Goal: Information Seeking & Learning: Learn about a topic

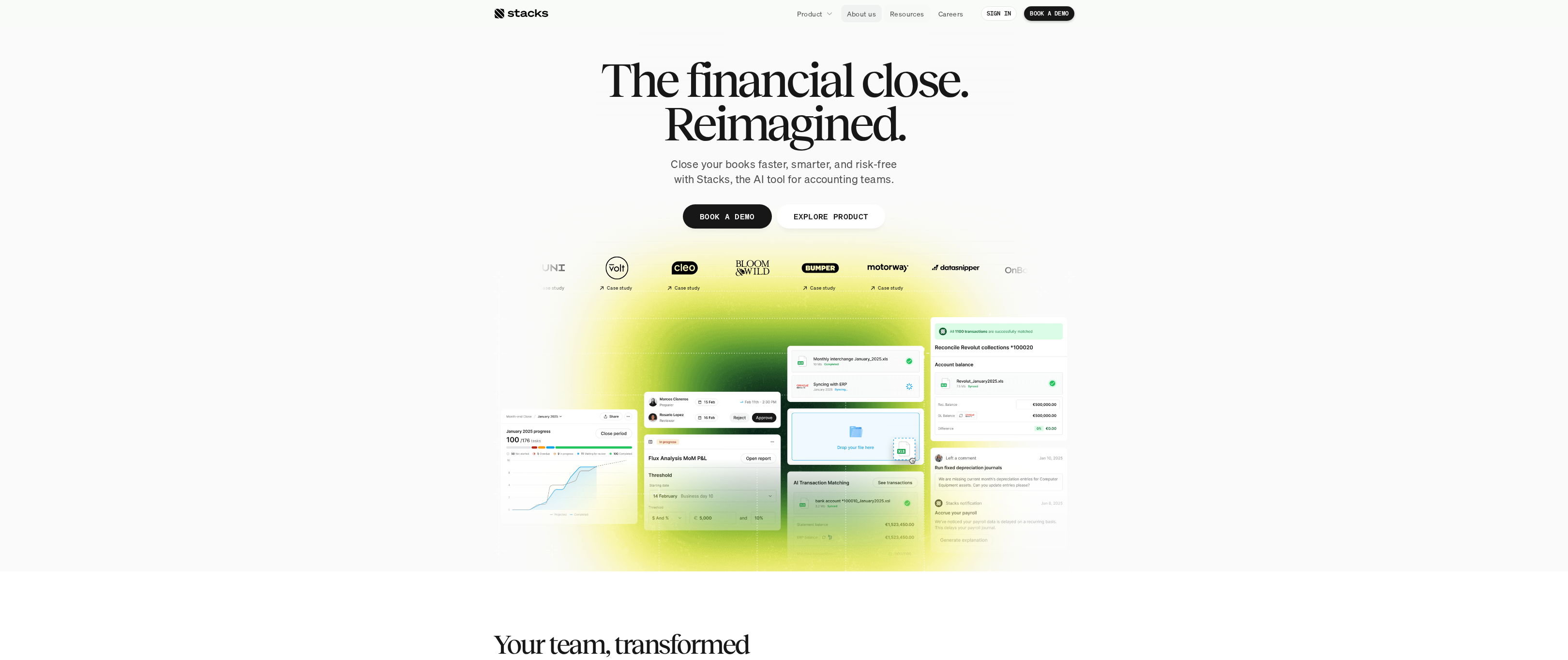
click at [858, 18] on p "About us" at bounding box center [861, 13] width 29 height 10
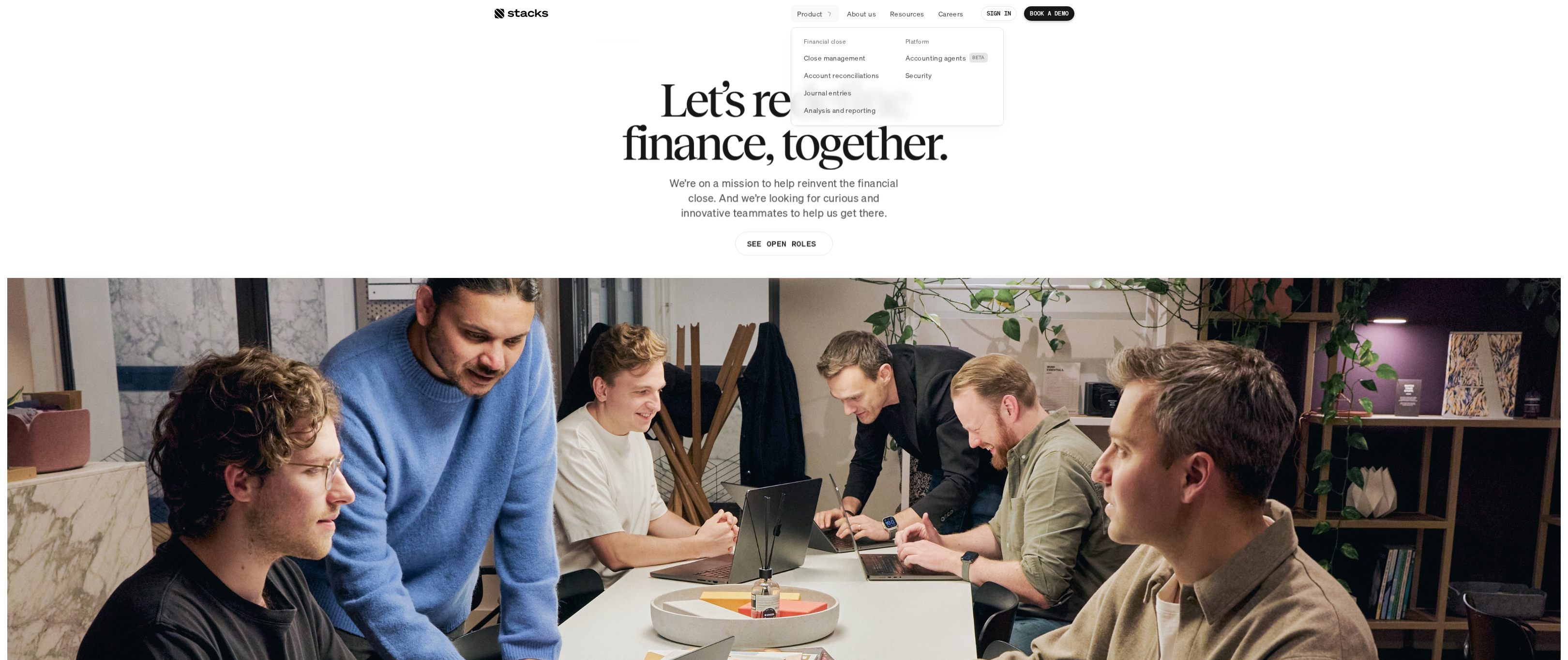
click at [821, 17] on p "Product" at bounding box center [810, 13] width 26 height 10
click at [884, 186] on p "We’re on a mission to help reinvent the financial close. And we’re looking for …" at bounding box center [784, 198] width 242 height 44
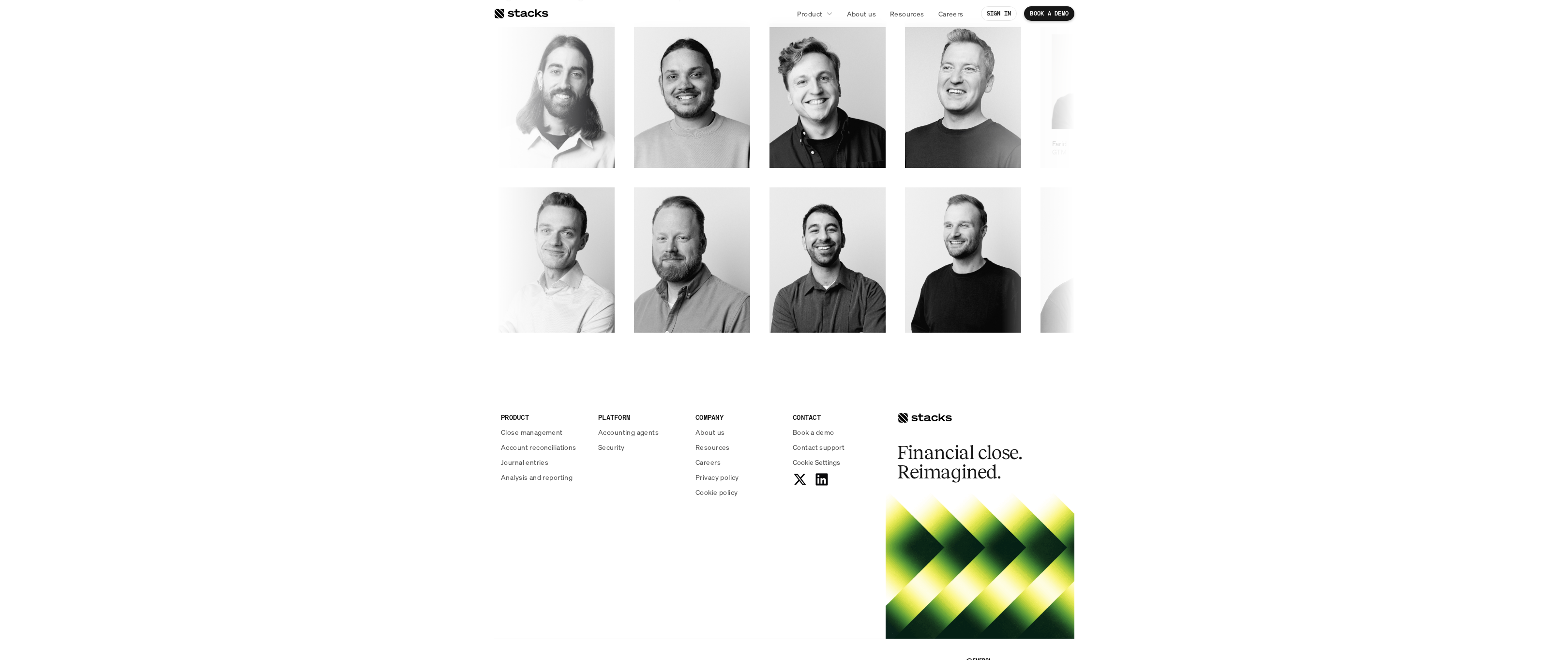
scroll to position [1452, 0]
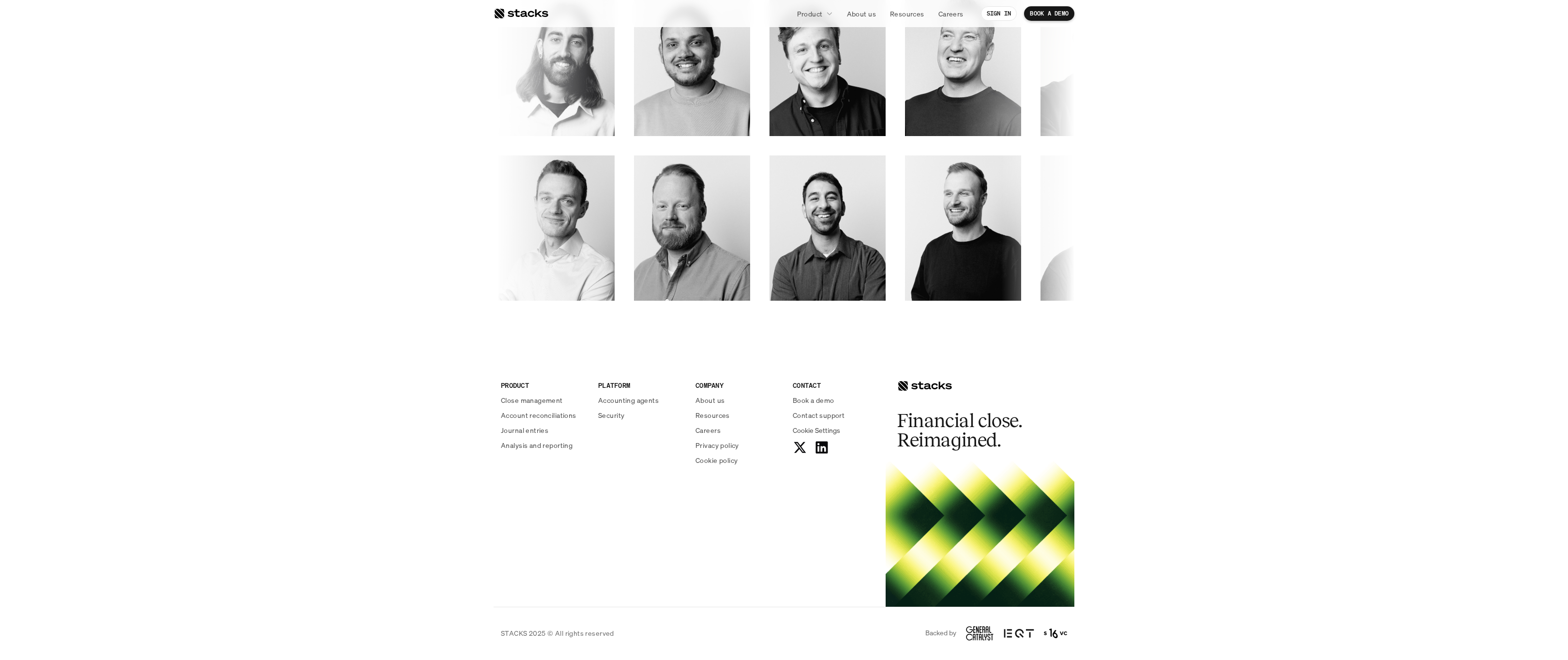
click at [1054, 630] on img at bounding box center [1055, 633] width 23 height 12
click at [1051, 636] on img at bounding box center [1055, 633] width 23 height 12
click at [1060, 634] on img at bounding box center [1055, 633] width 23 height 12
click at [1043, 632] on div "Backed by" at bounding box center [996, 633] width 142 height 15
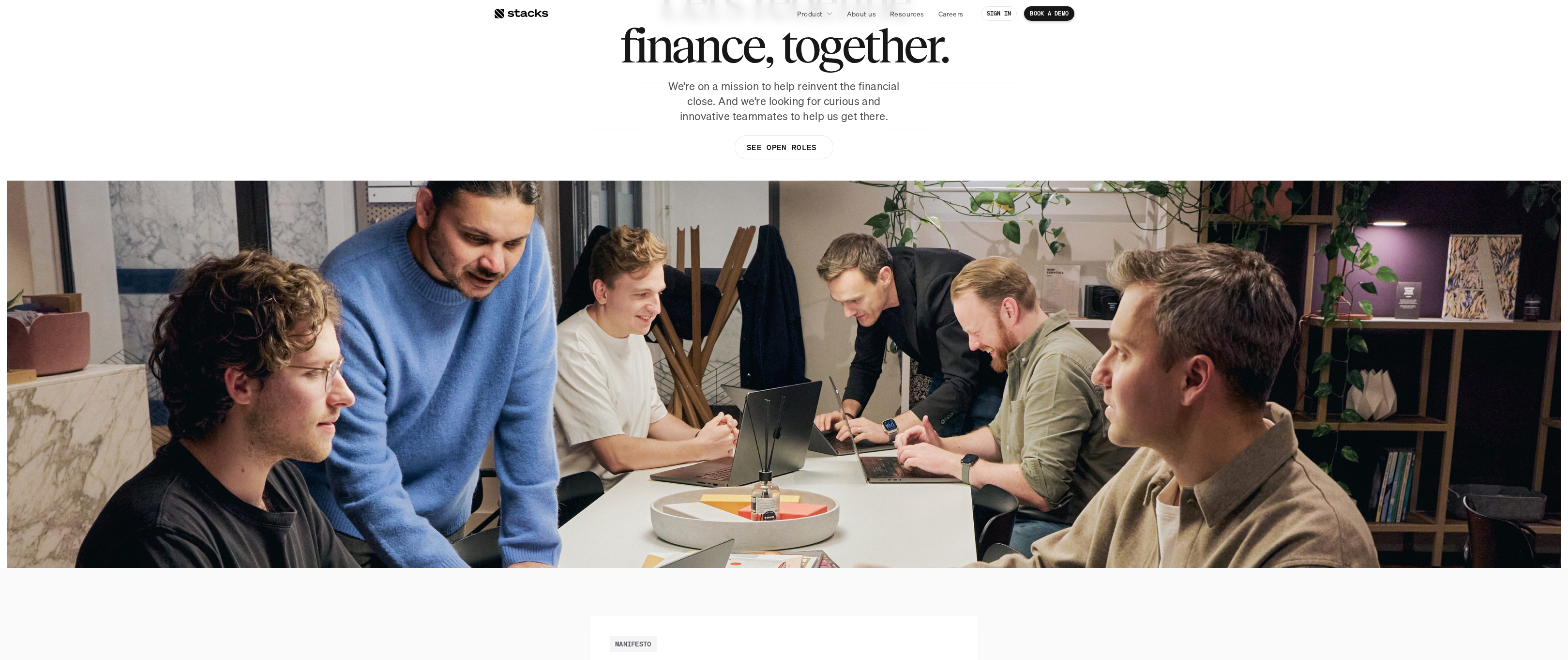
scroll to position [0, 0]
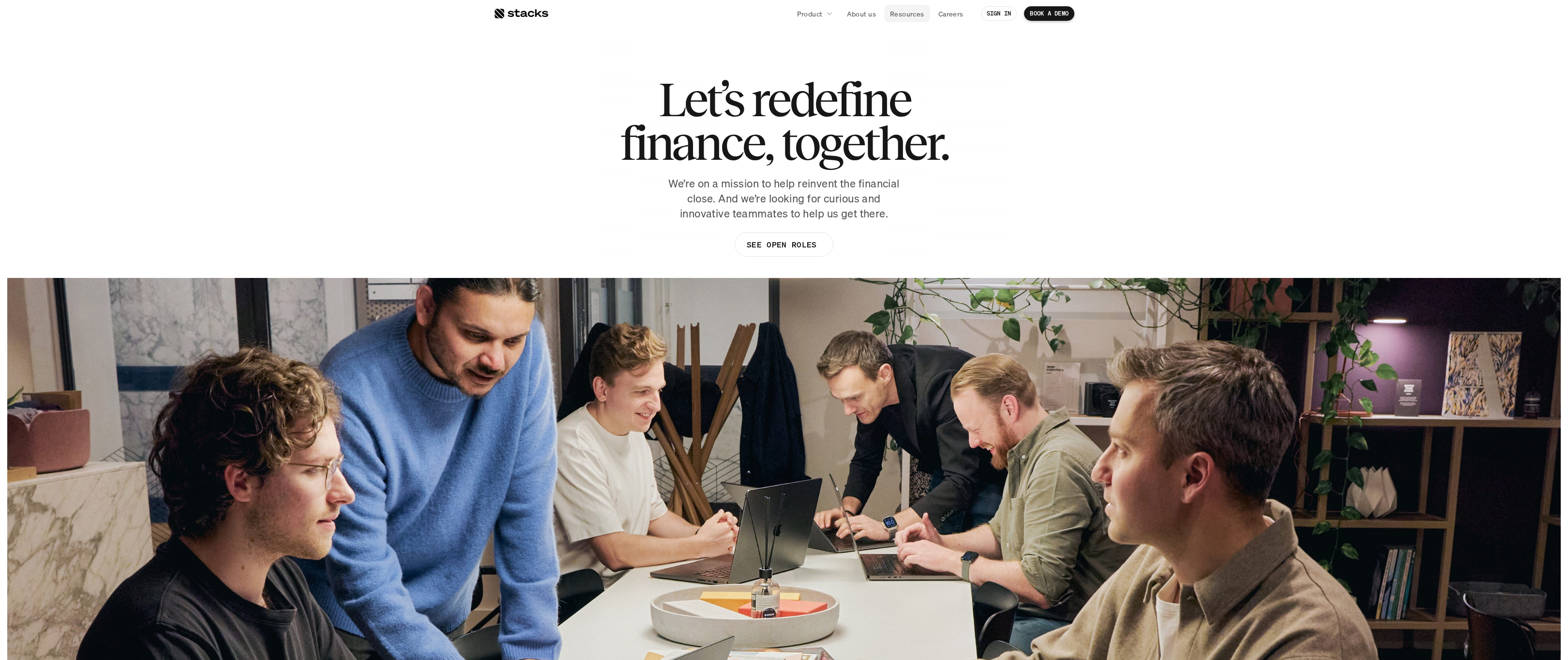
click at [918, 18] on p "Resources" at bounding box center [907, 13] width 34 height 10
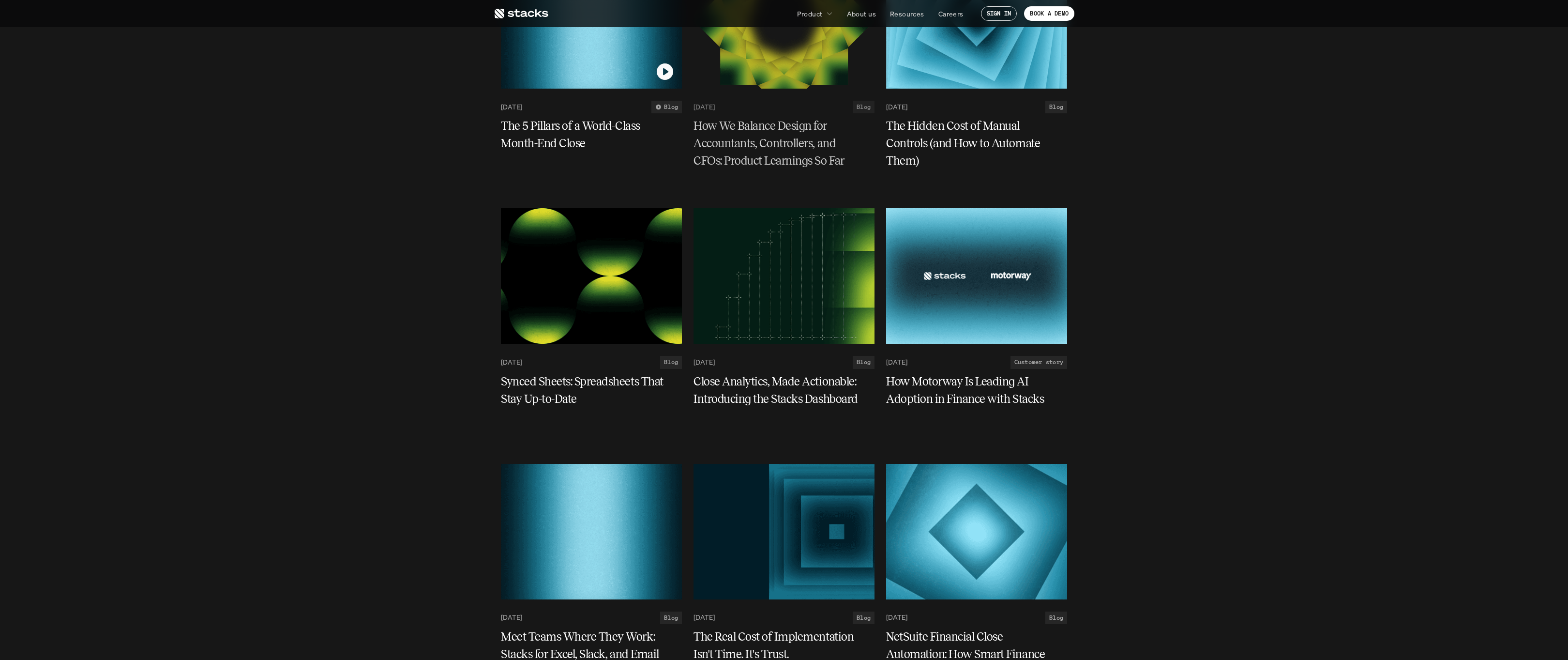
scroll to position [1009, 0]
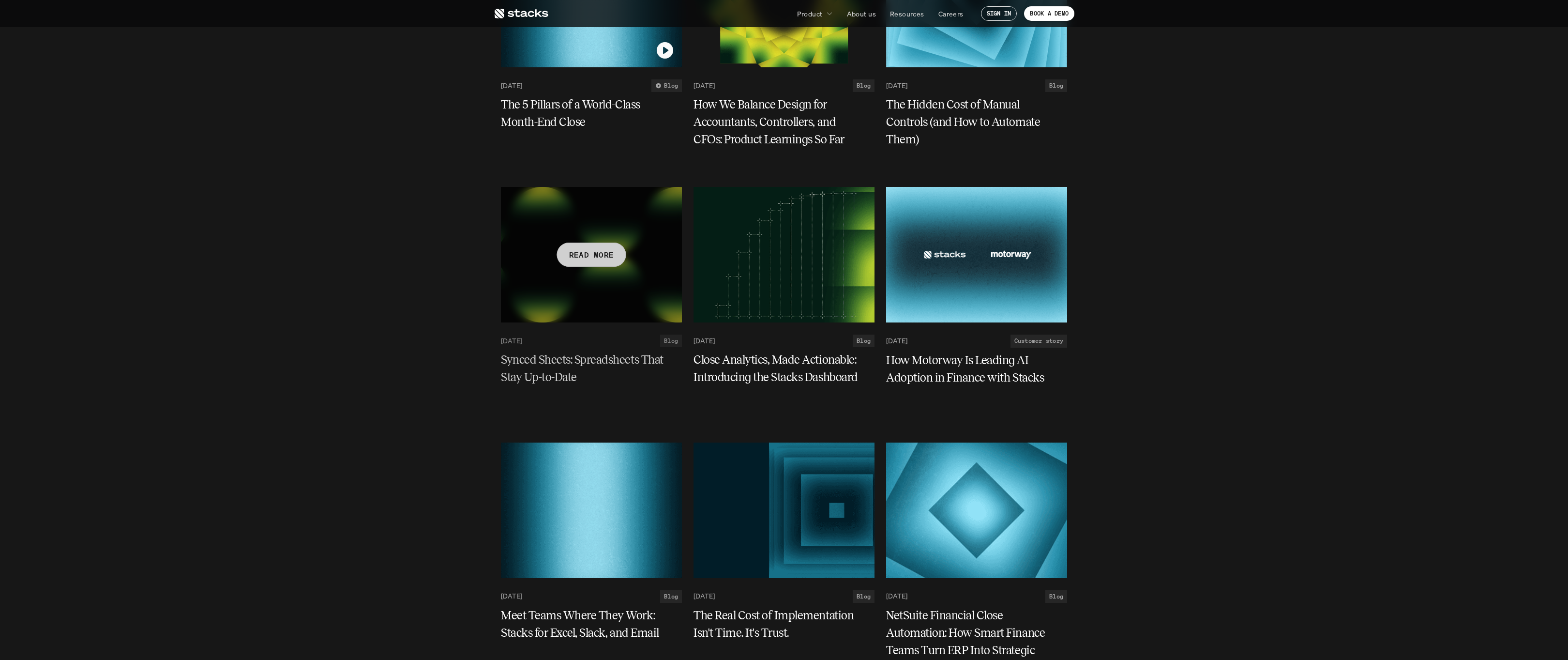
click at [589, 311] on div at bounding box center [591, 255] width 181 height 136
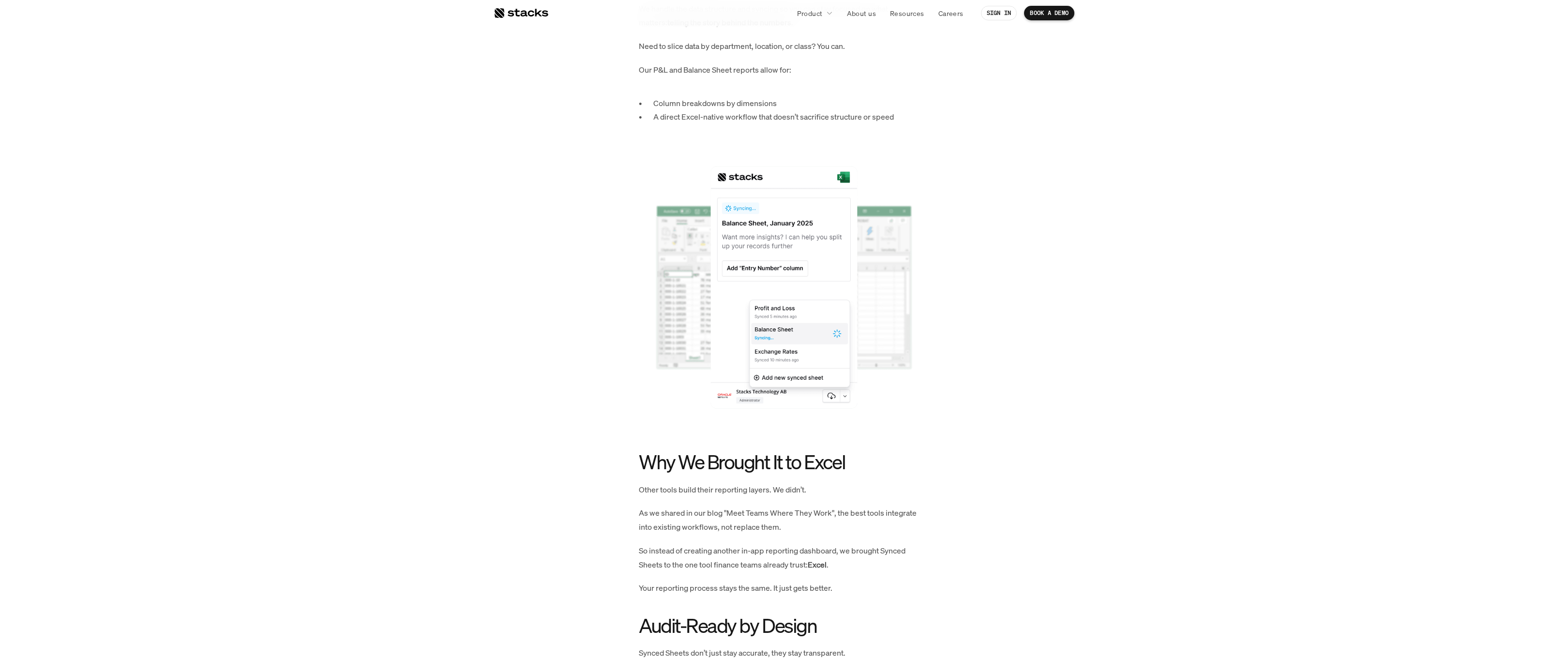
scroll to position [1204, 0]
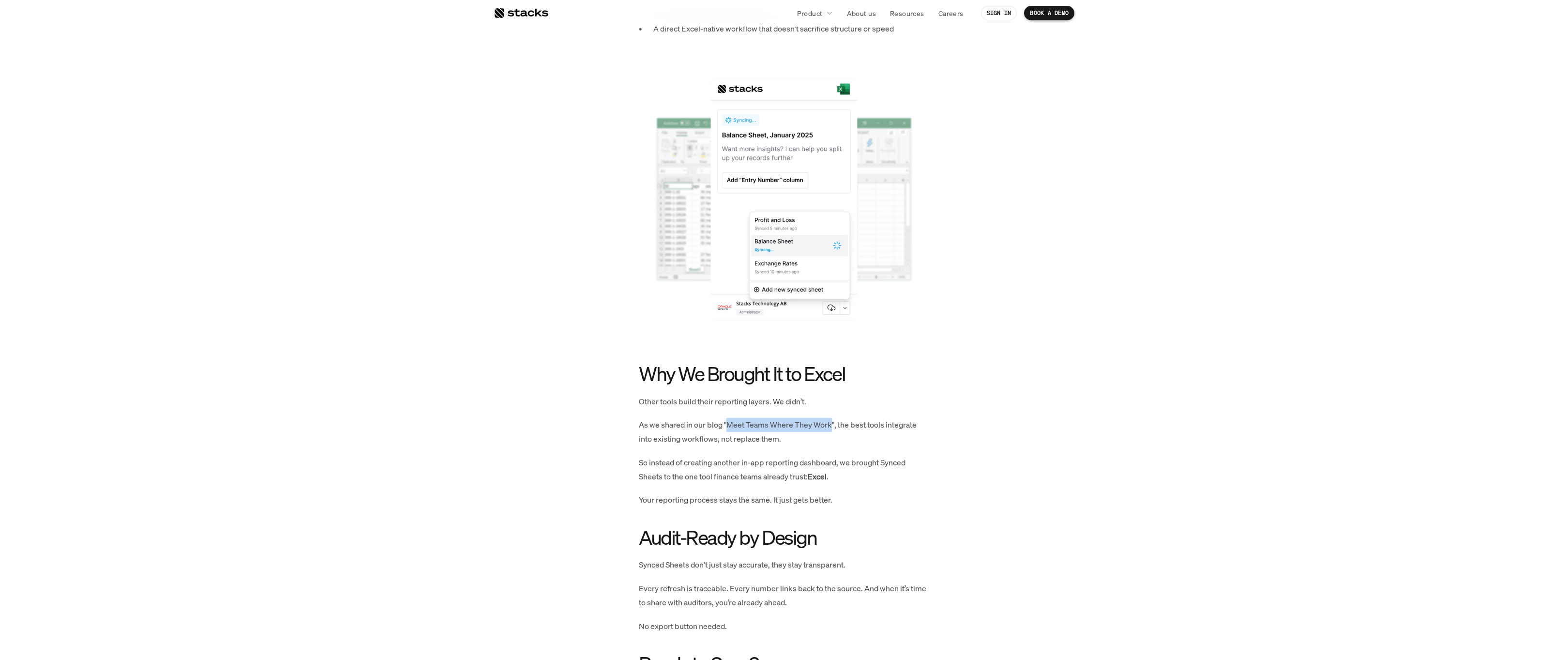
drag, startPoint x: 729, startPoint y: 423, endPoint x: 830, endPoint y: 424, distance: 101.0
click at [830, 424] on p "As we shared in our blog "Meet Teams Where They Work", the best tools integrate…" at bounding box center [783, 432] width 290 height 28
copy p "Meet Teams Where They Work"
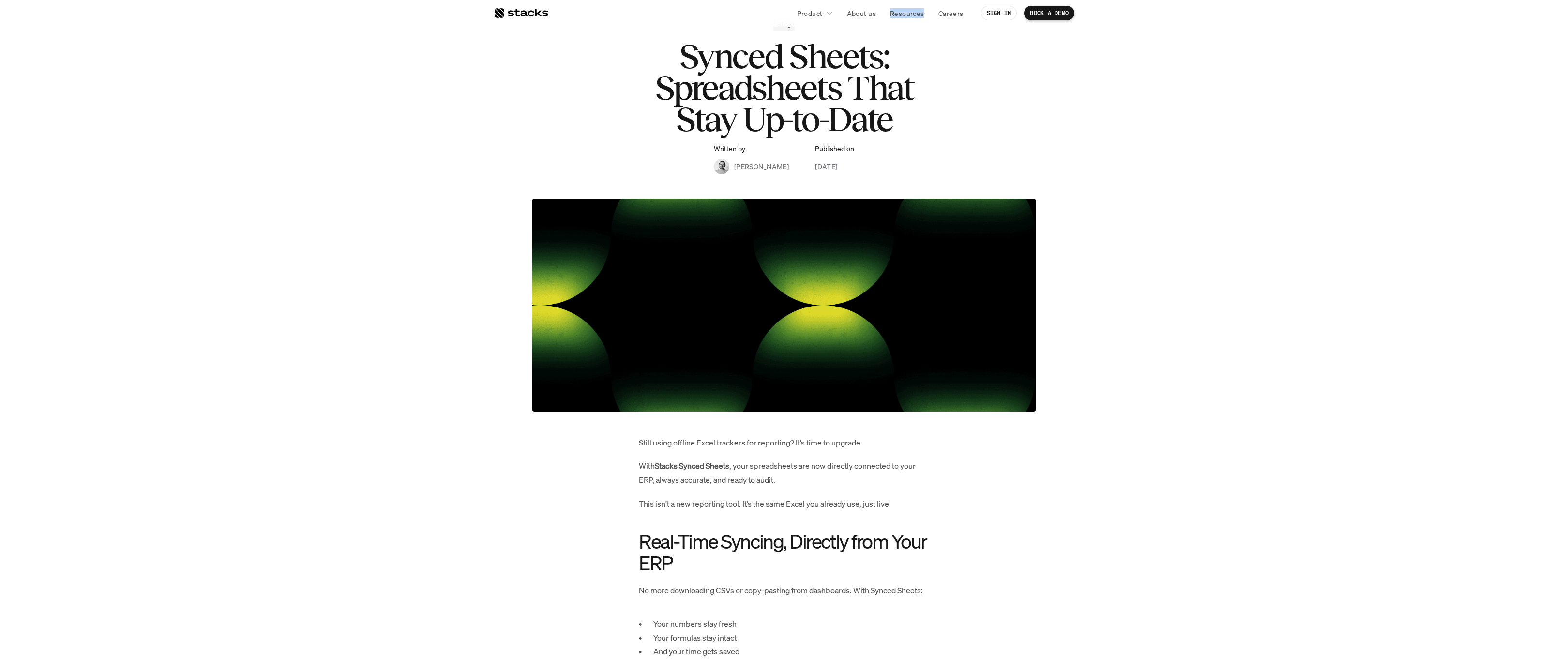
scroll to position [0, 0]
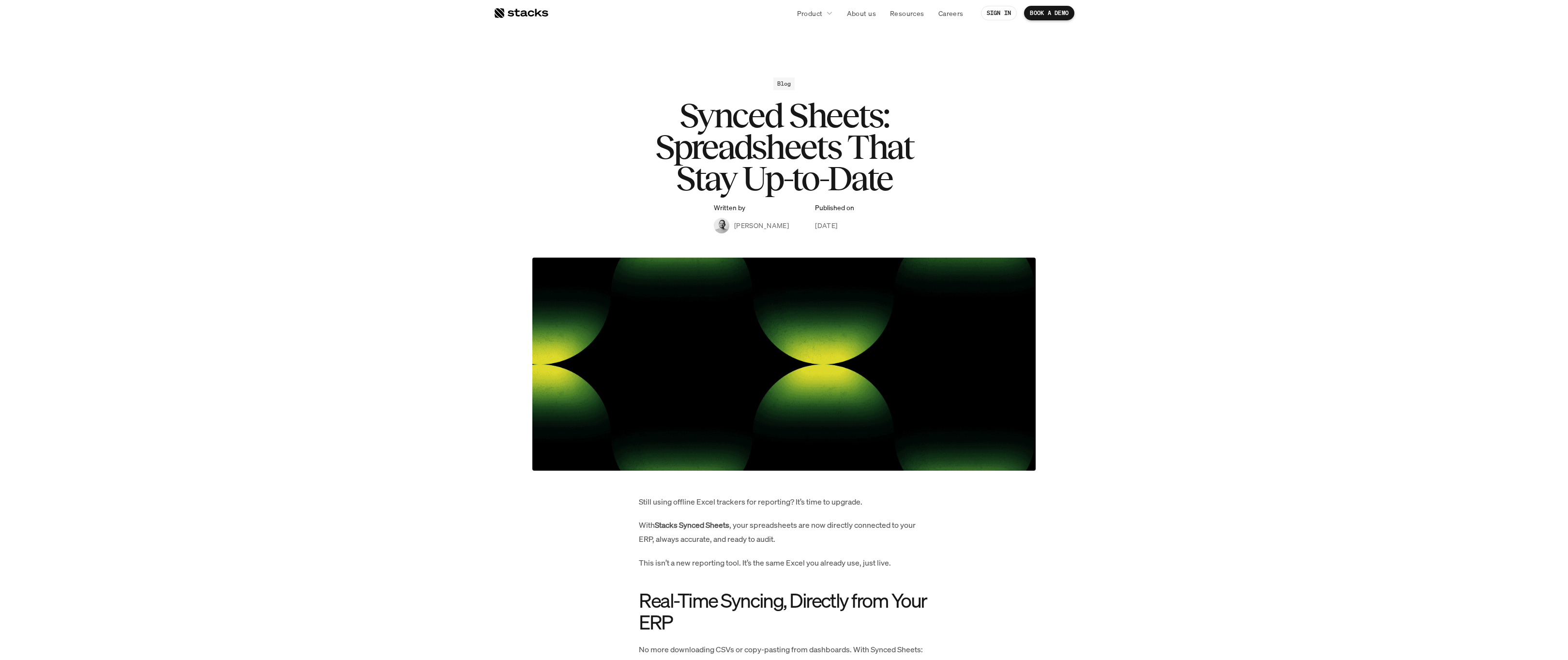
drag, startPoint x: 850, startPoint y: 131, endPoint x: 817, endPoint y: 136, distance: 33.4
click at [849, 131] on h1 "Synced Sheets: Spreadsheets That Stay Up-to-Date" at bounding box center [784, 147] width 387 height 94
click at [527, 18] on div at bounding box center [521, 13] width 55 height 12
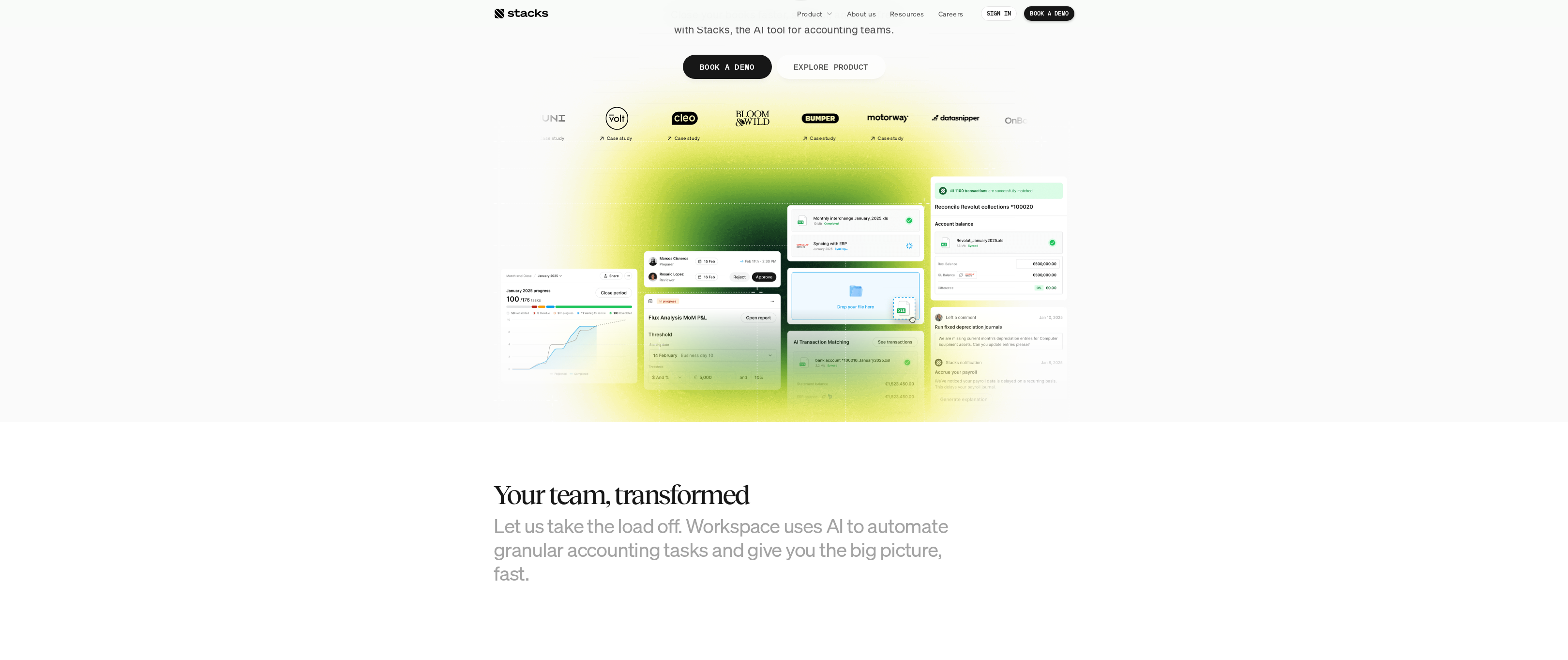
scroll to position [150, 0]
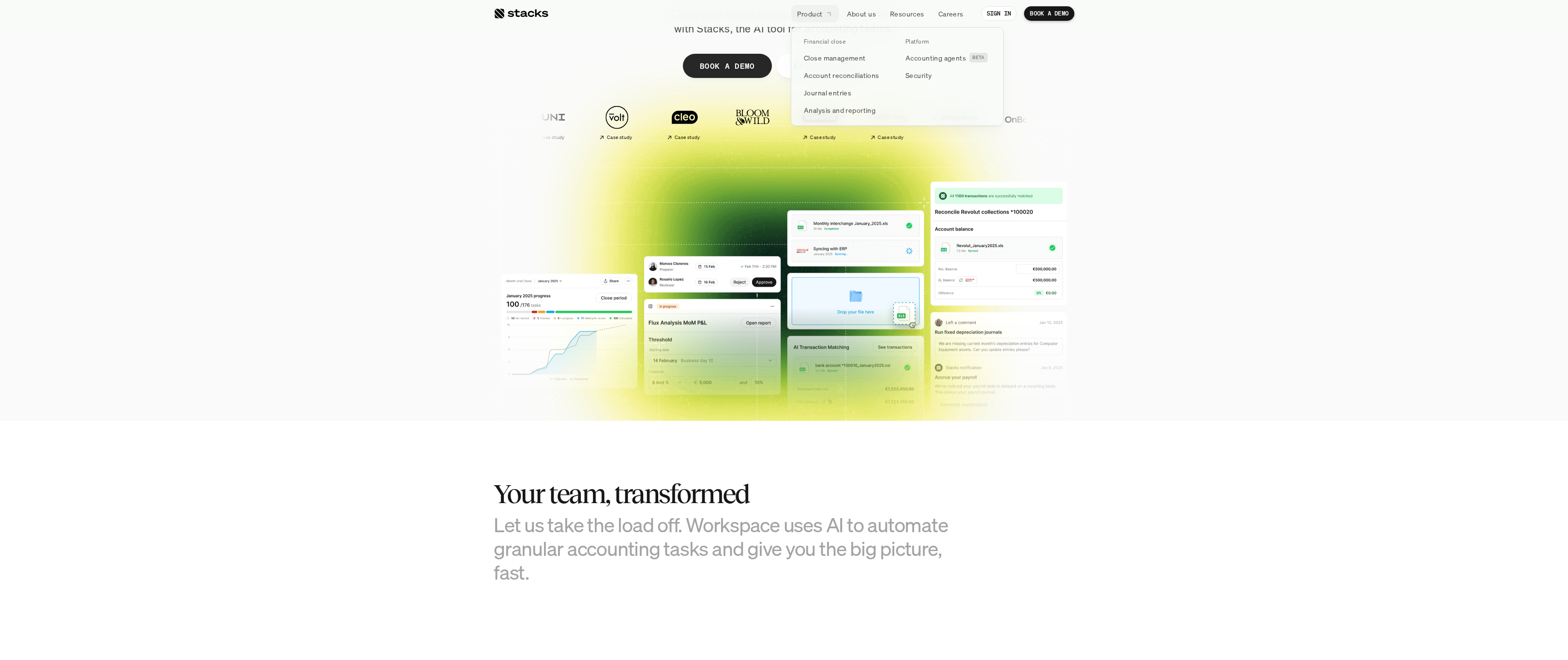
click at [806, 18] on p "Product" at bounding box center [810, 13] width 26 height 10
click at [819, 60] on p "Close management" at bounding box center [835, 58] width 62 height 10
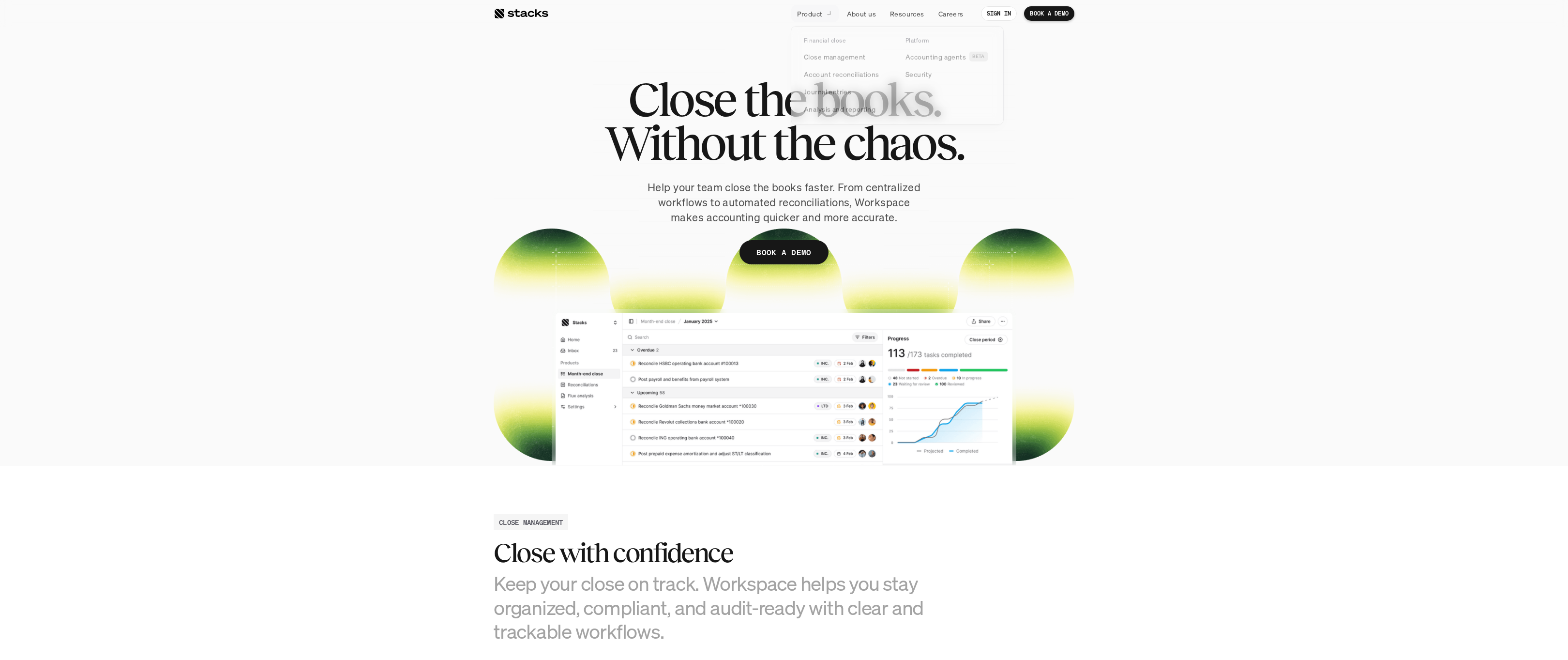
click at [819, 13] on p "Product" at bounding box center [810, 13] width 26 height 10
click at [822, 74] on p "Account reconciliations" at bounding box center [842, 75] width 75 height 10
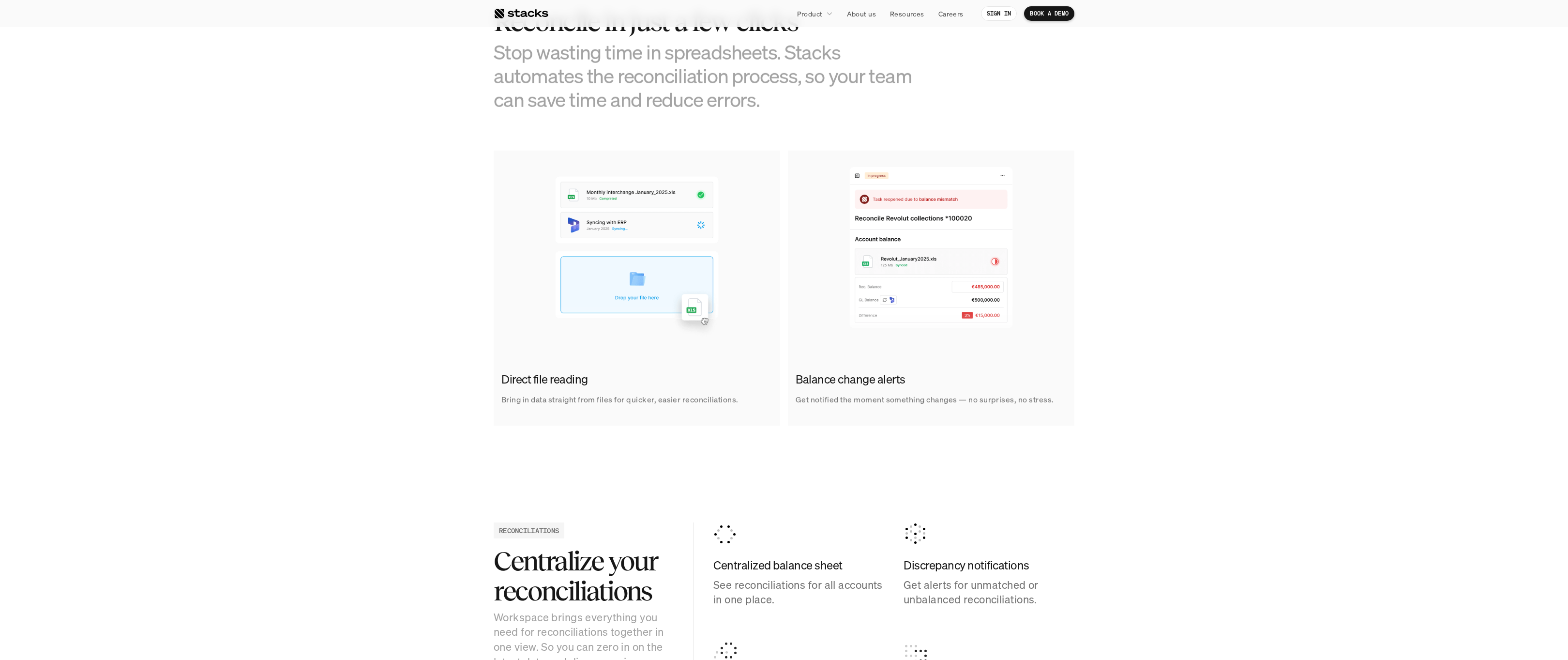
scroll to position [500, 0]
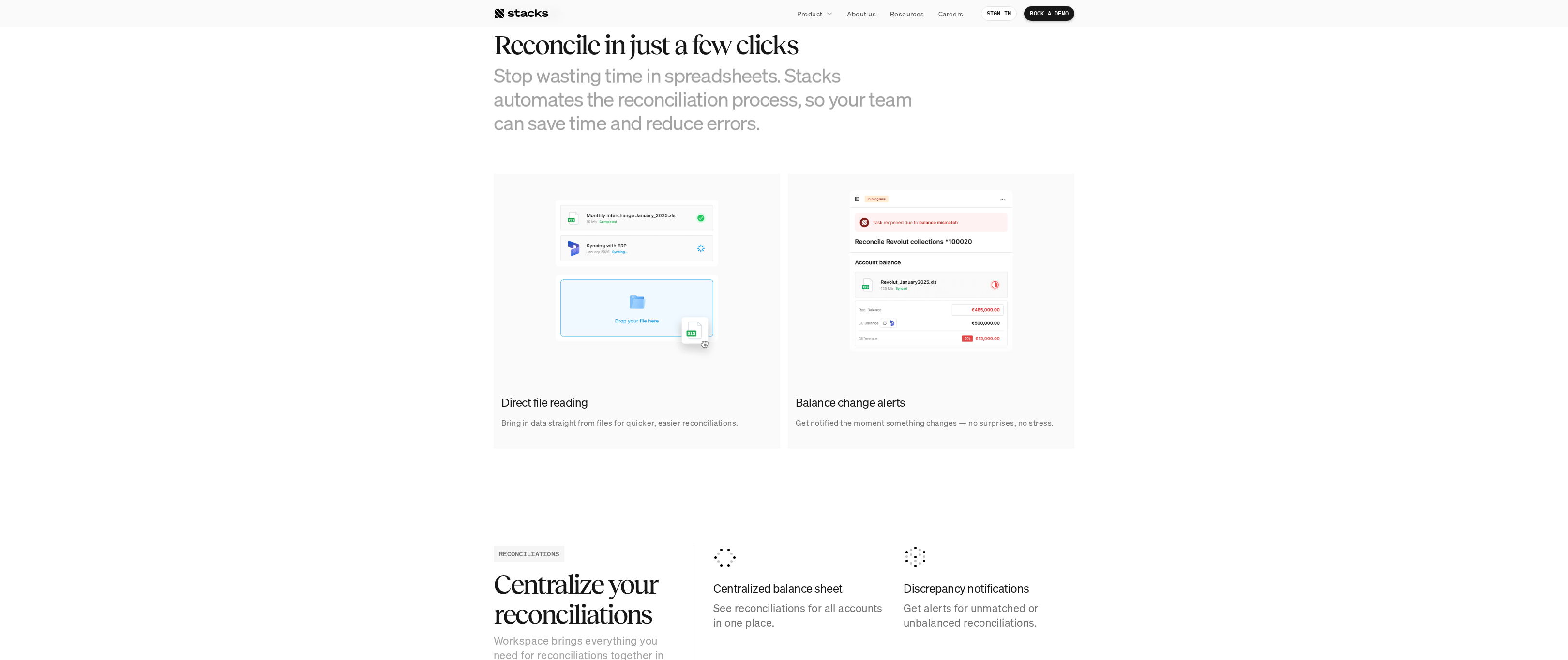
click at [540, 11] on div at bounding box center [521, 13] width 55 height 12
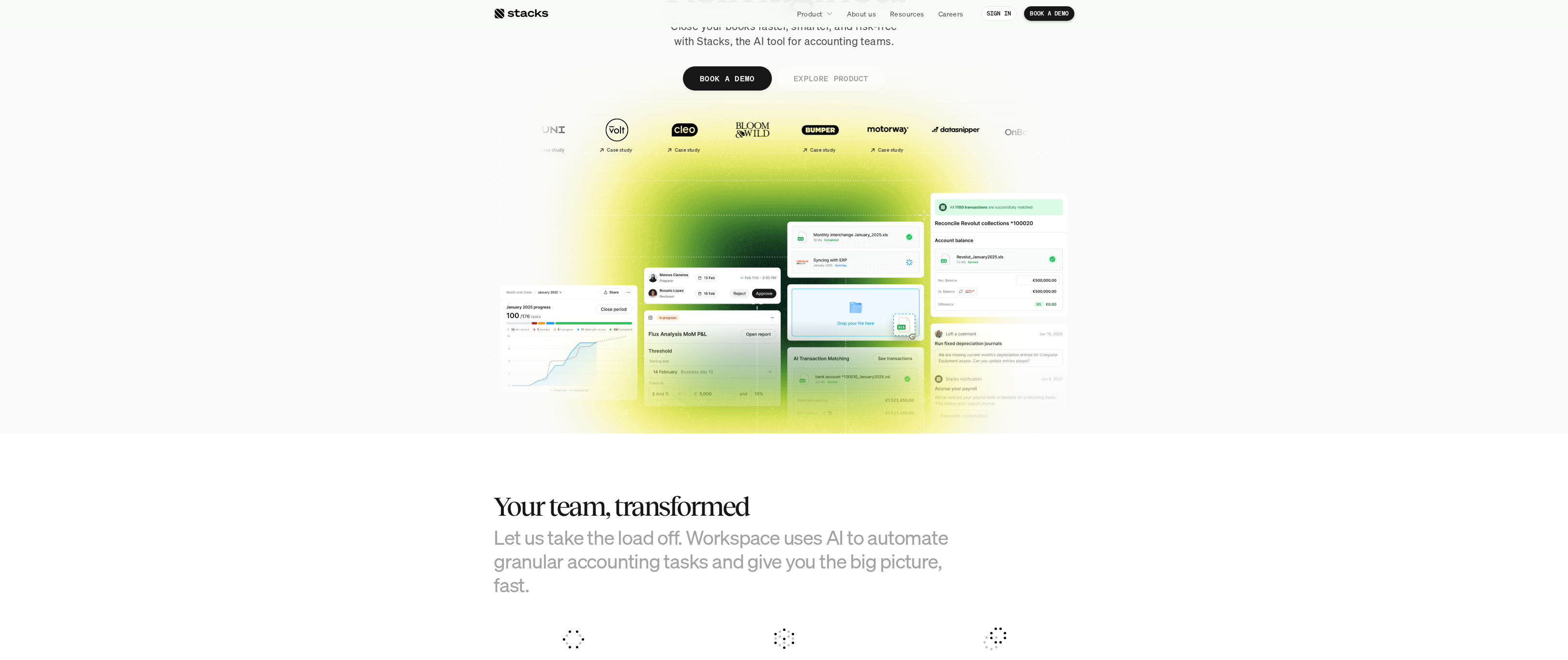
click at [813, 82] on p "EXPLORE PRODUCT" at bounding box center [830, 78] width 75 height 14
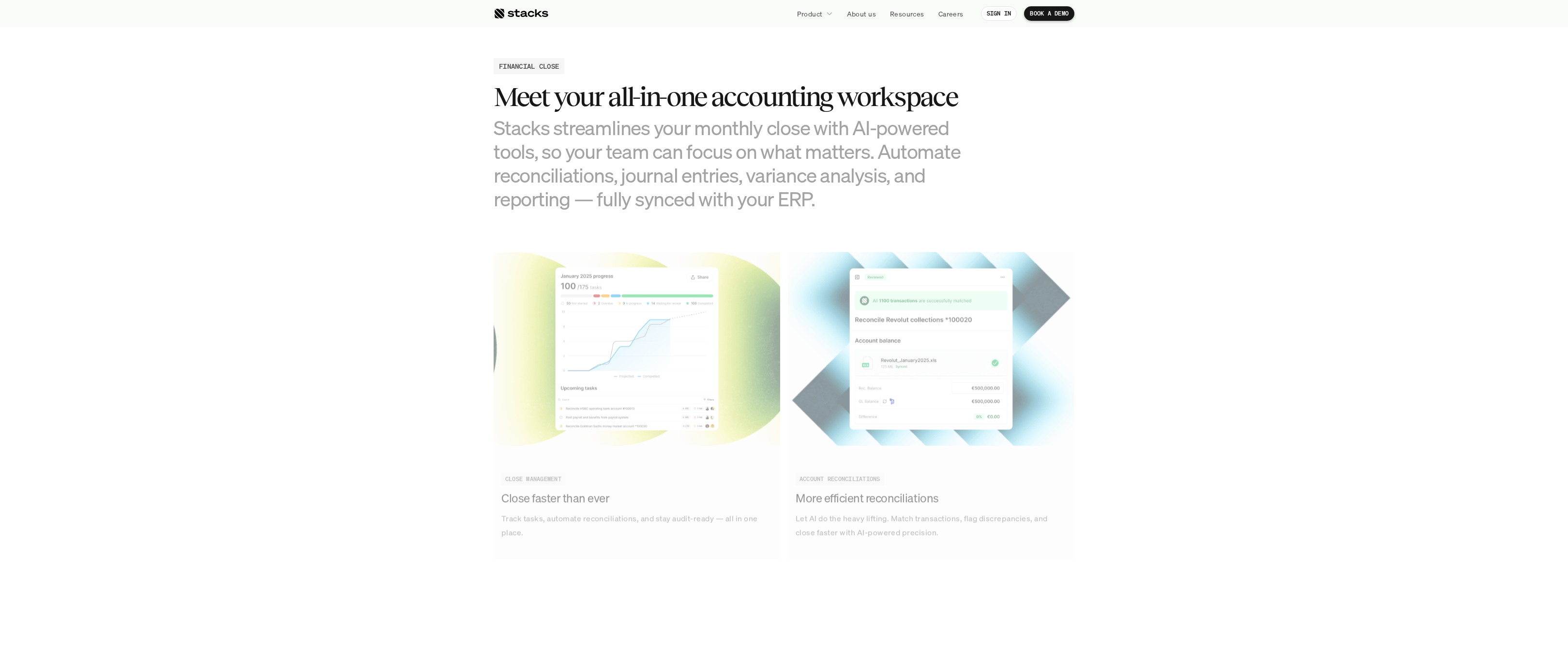
scroll to position [932, 0]
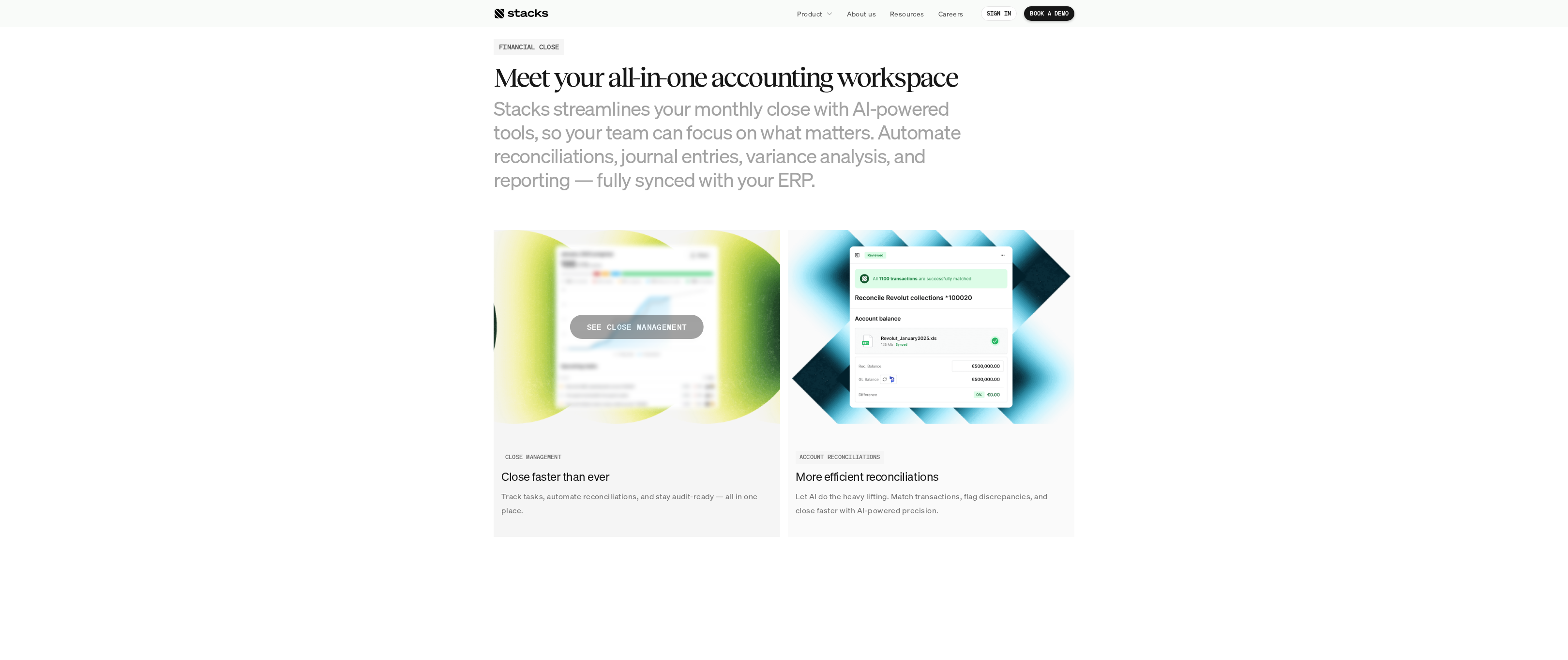
click at [681, 334] on span "SEE CLOSE MANAGEMENT" at bounding box center [637, 327] width 133 height 24
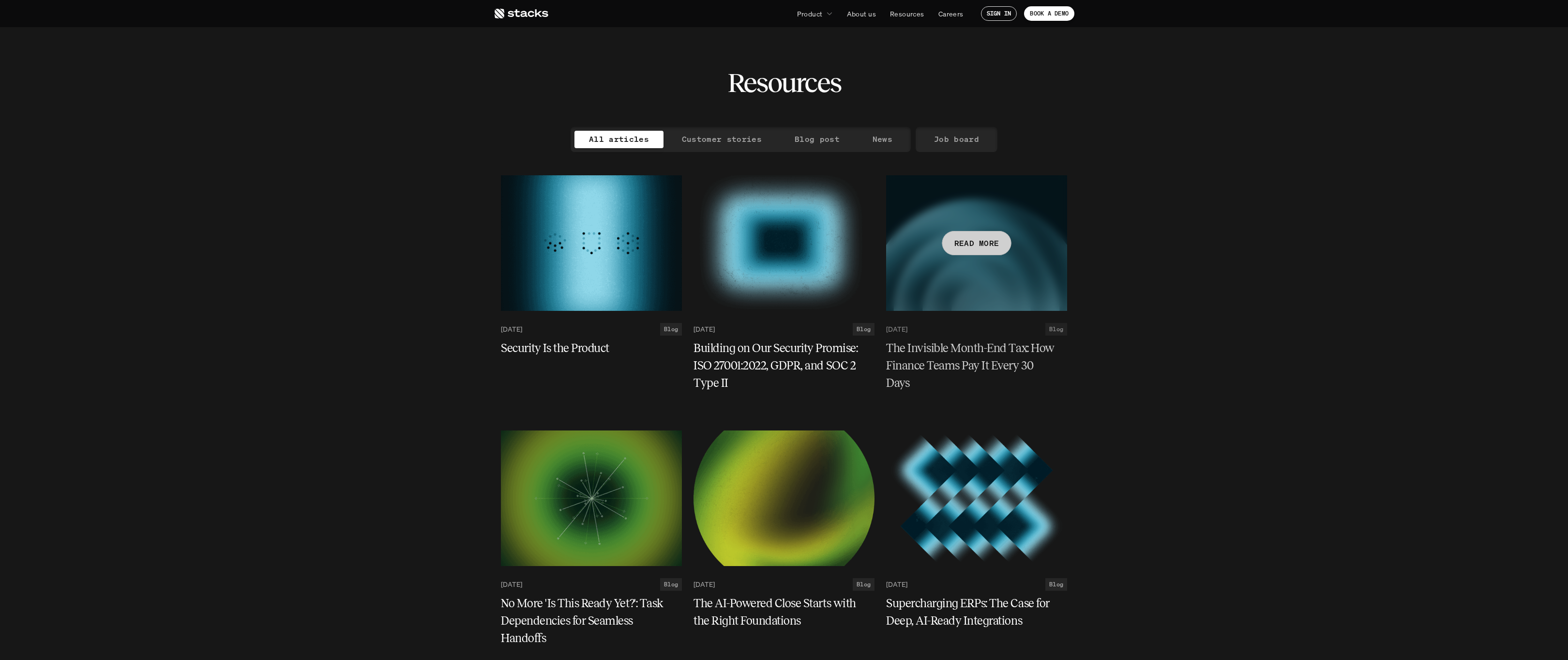
scroll to position [1295, 0]
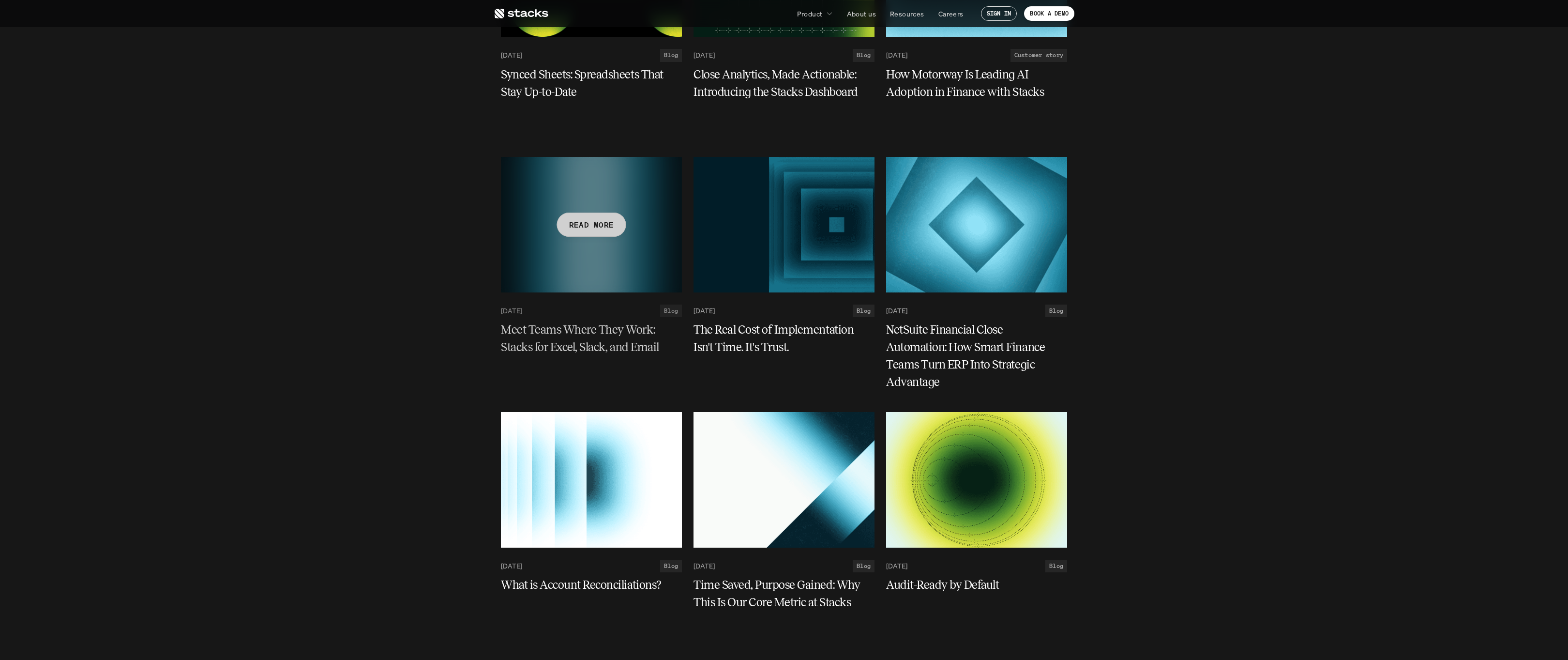
click at [617, 247] on div at bounding box center [591, 225] width 181 height 136
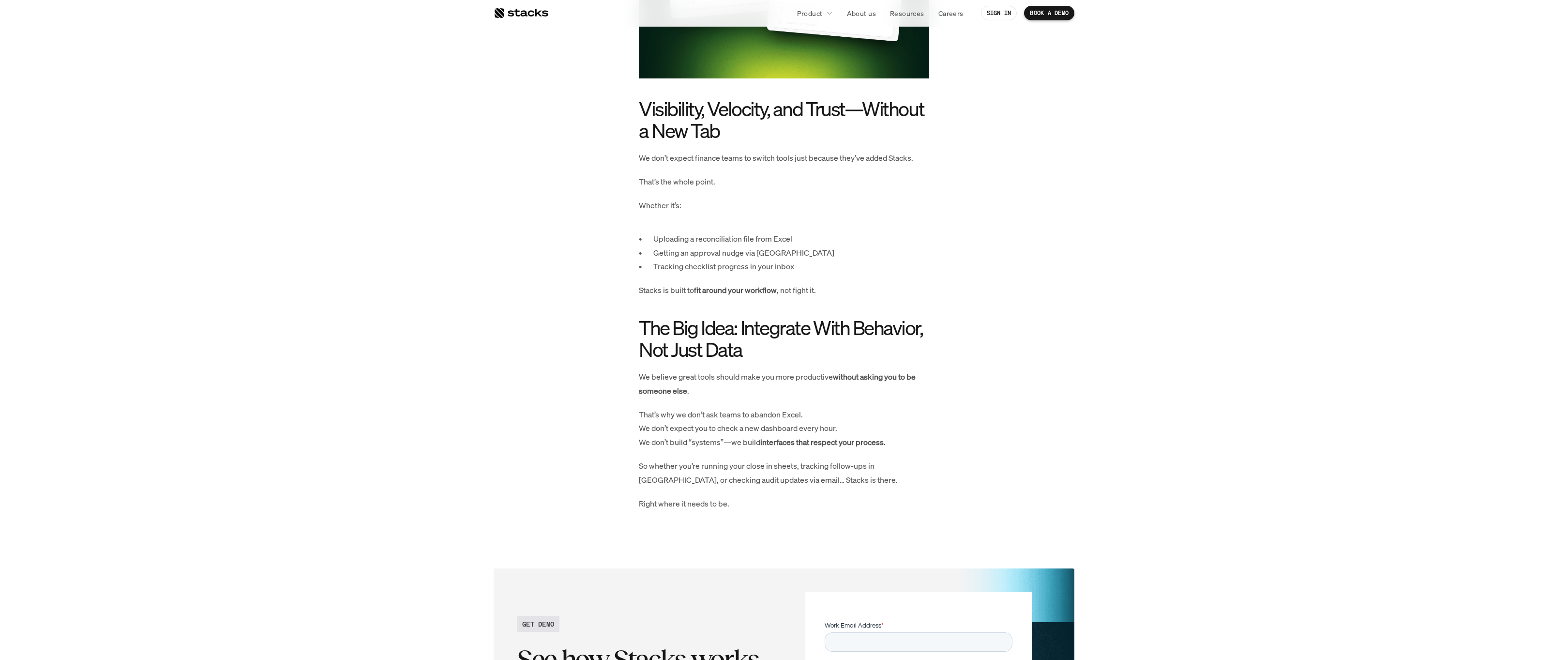
scroll to position [2333, 0]
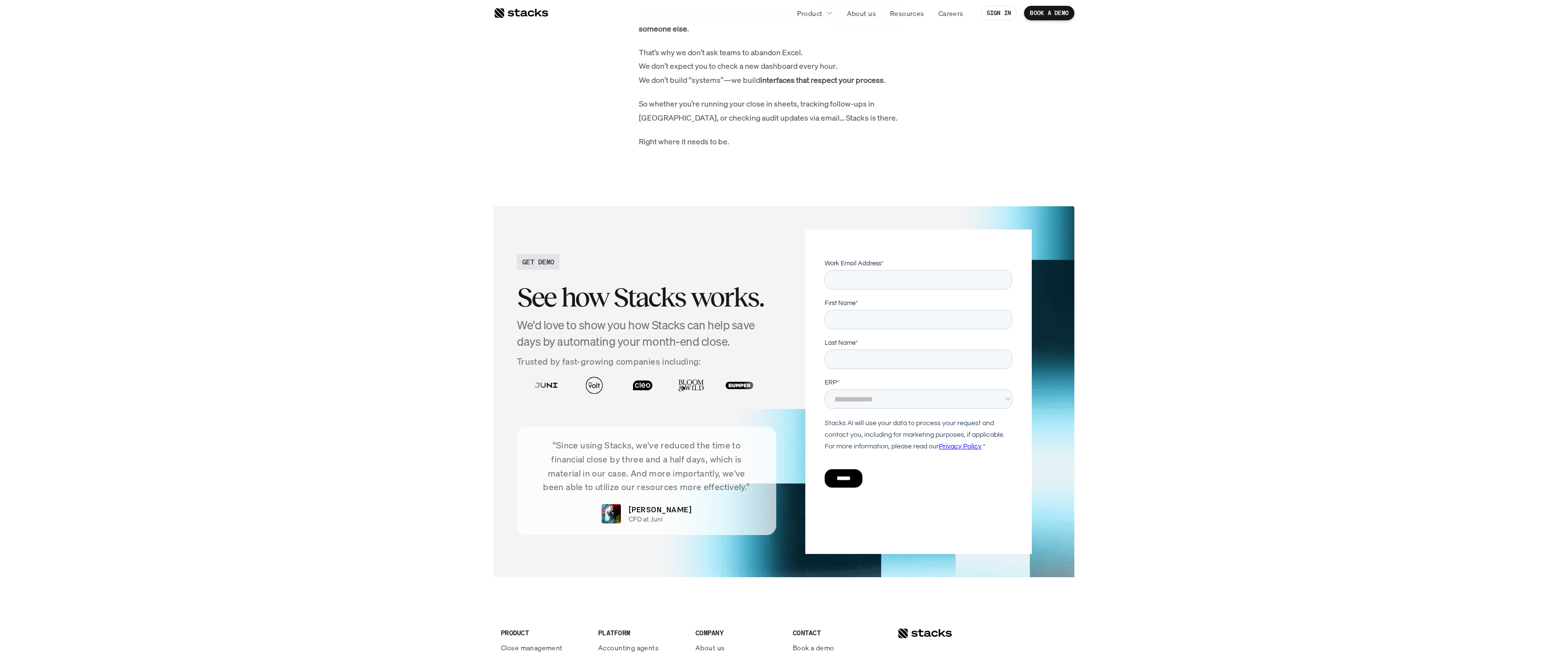
drag, startPoint x: 27, startPoint y: 351, endPoint x: 20, endPoint y: 356, distance: 8.6
click at [27, 351] on section "GET DEMO See how Stacks works. We'd love to show you how Stacks can help save d…" at bounding box center [784, 391] width 1568 height 410
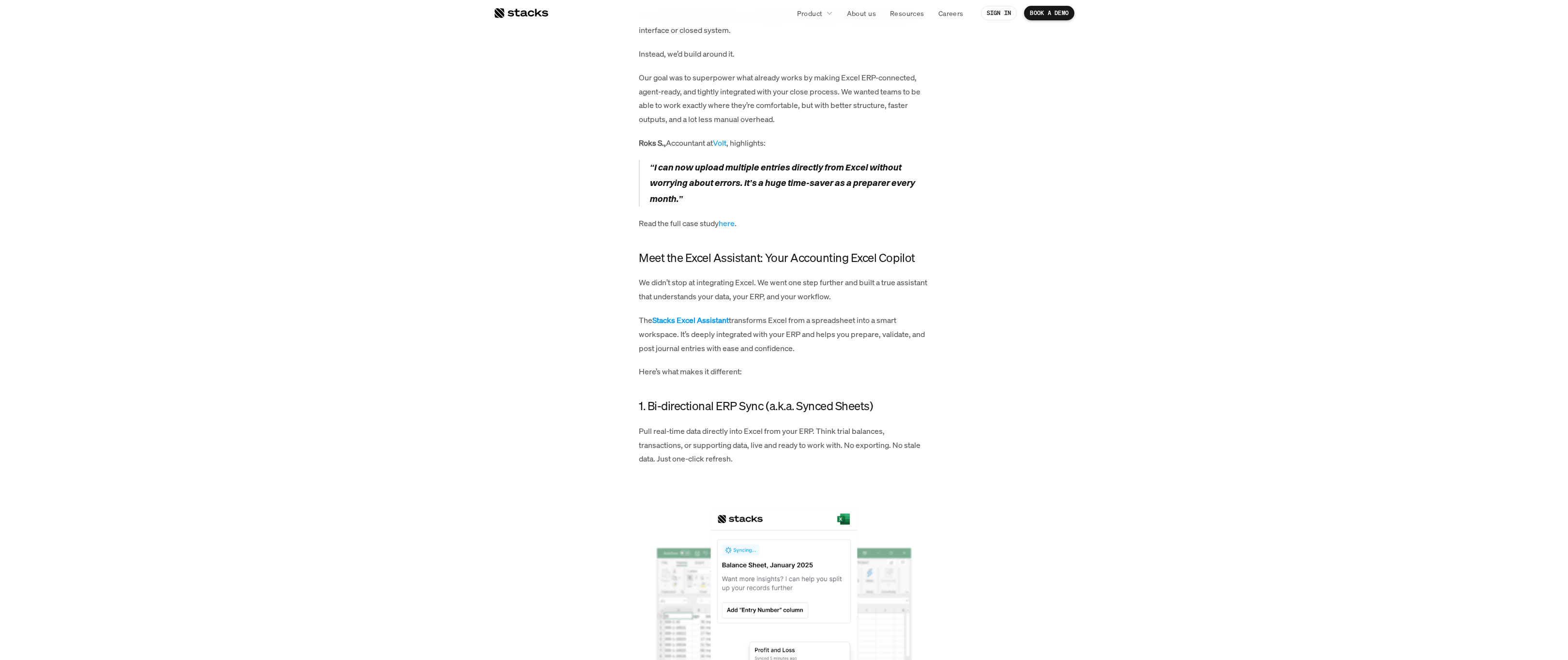
scroll to position [631, 0]
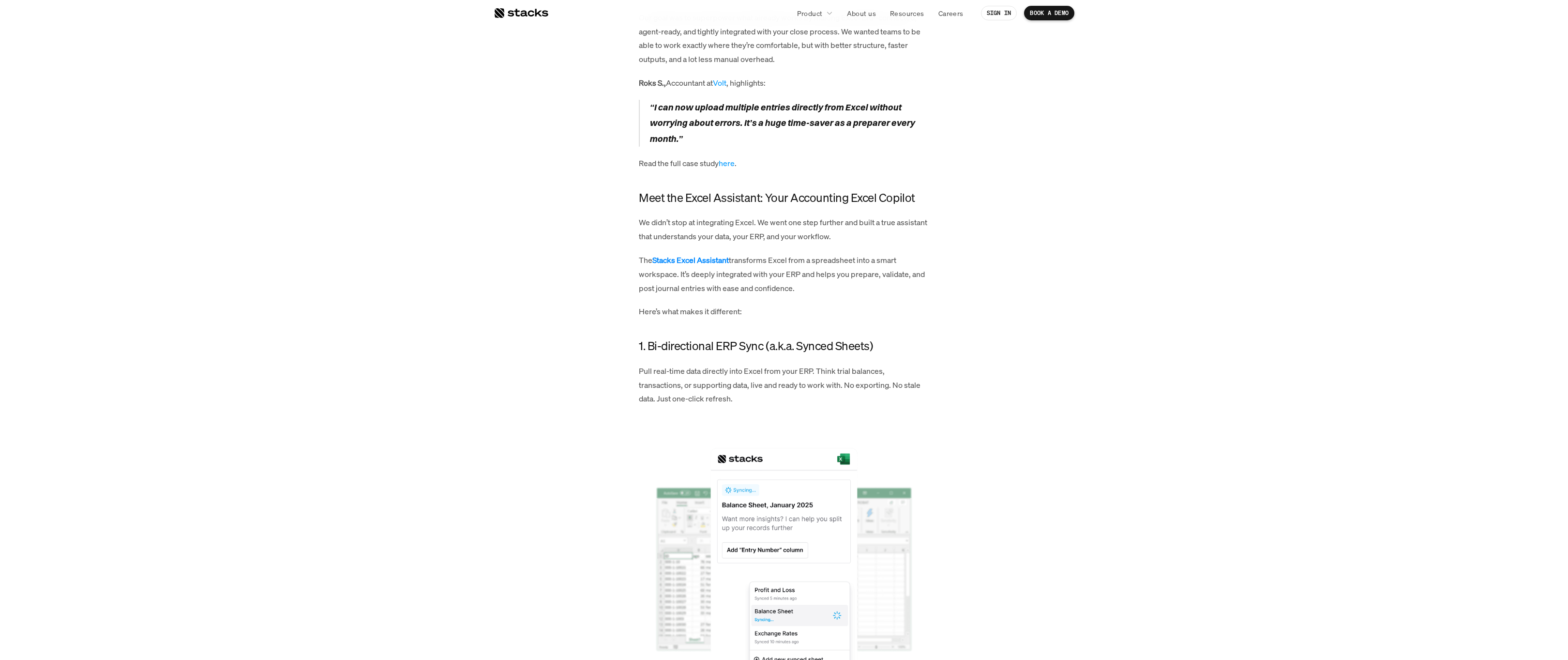
click at [663, 262] on strong "Stacks Excel Assistant" at bounding box center [691, 259] width 77 height 10
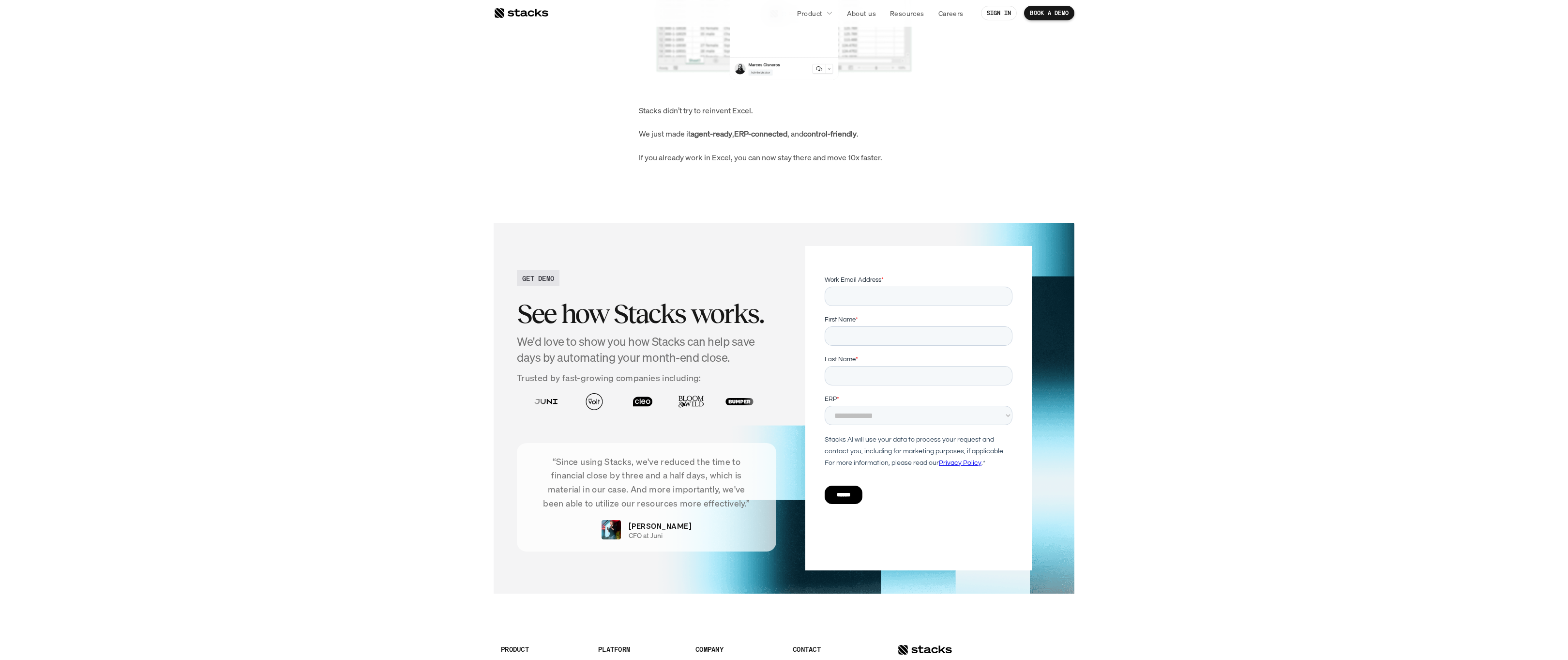
scroll to position [1951, 0]
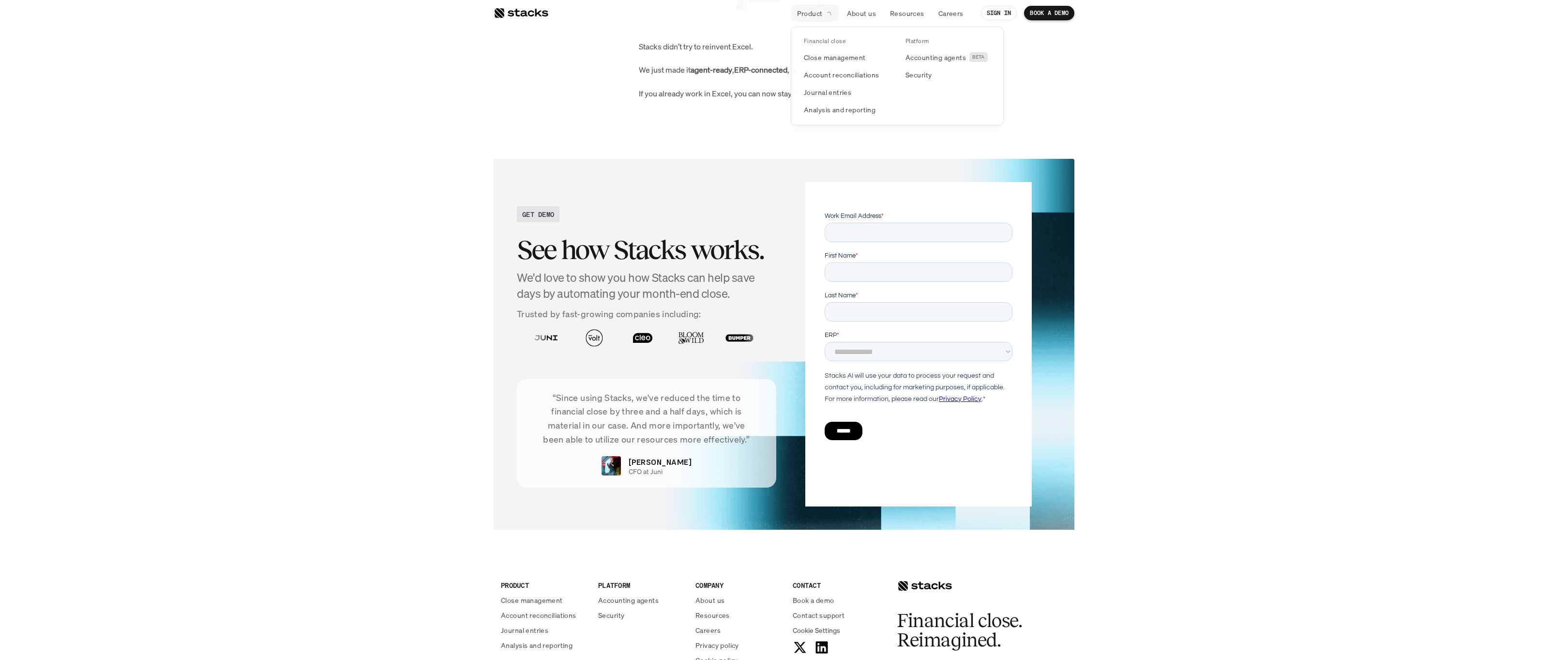
click at [808, 13] on p "Product" at bounding box center [810, 13] width 26 height 10
click at [813, 54] on p "Close management" at bounding box center [835, 57] width 62 height 10
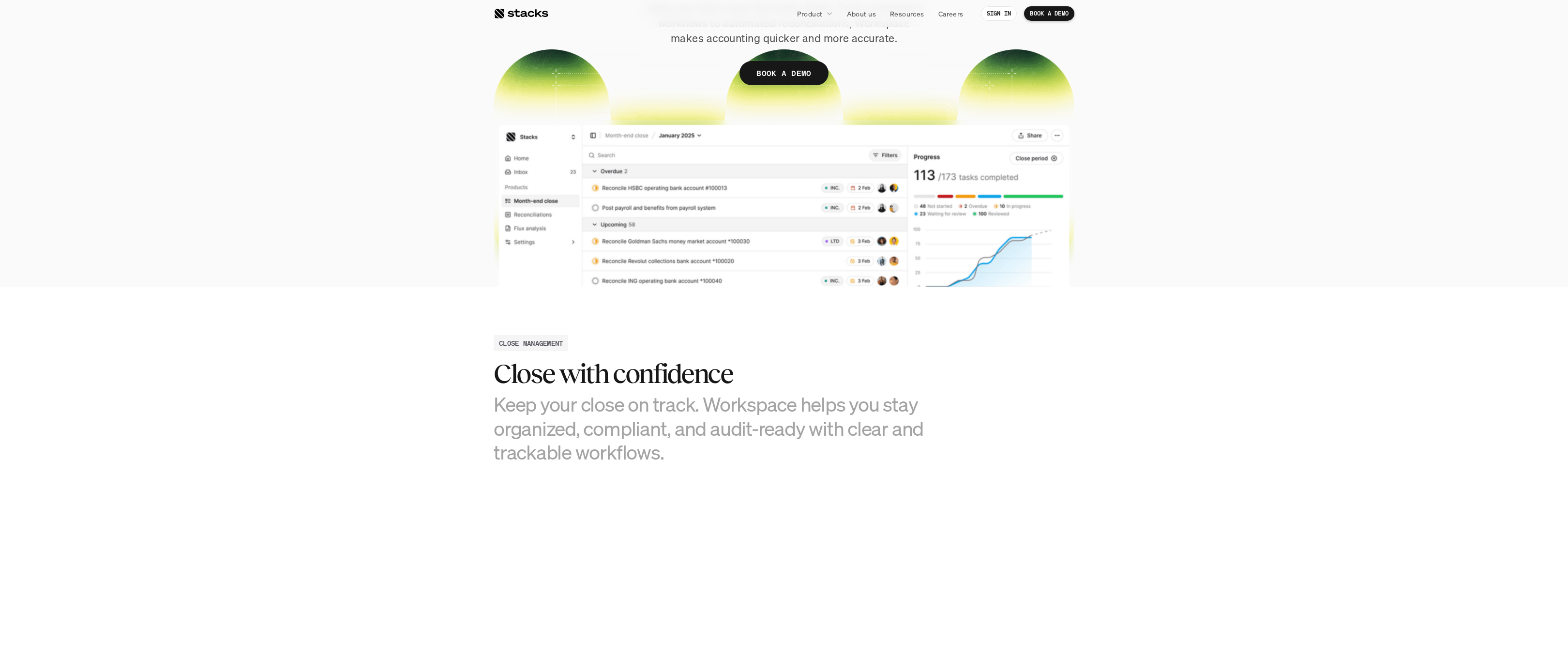
scroll to position [271, 0]
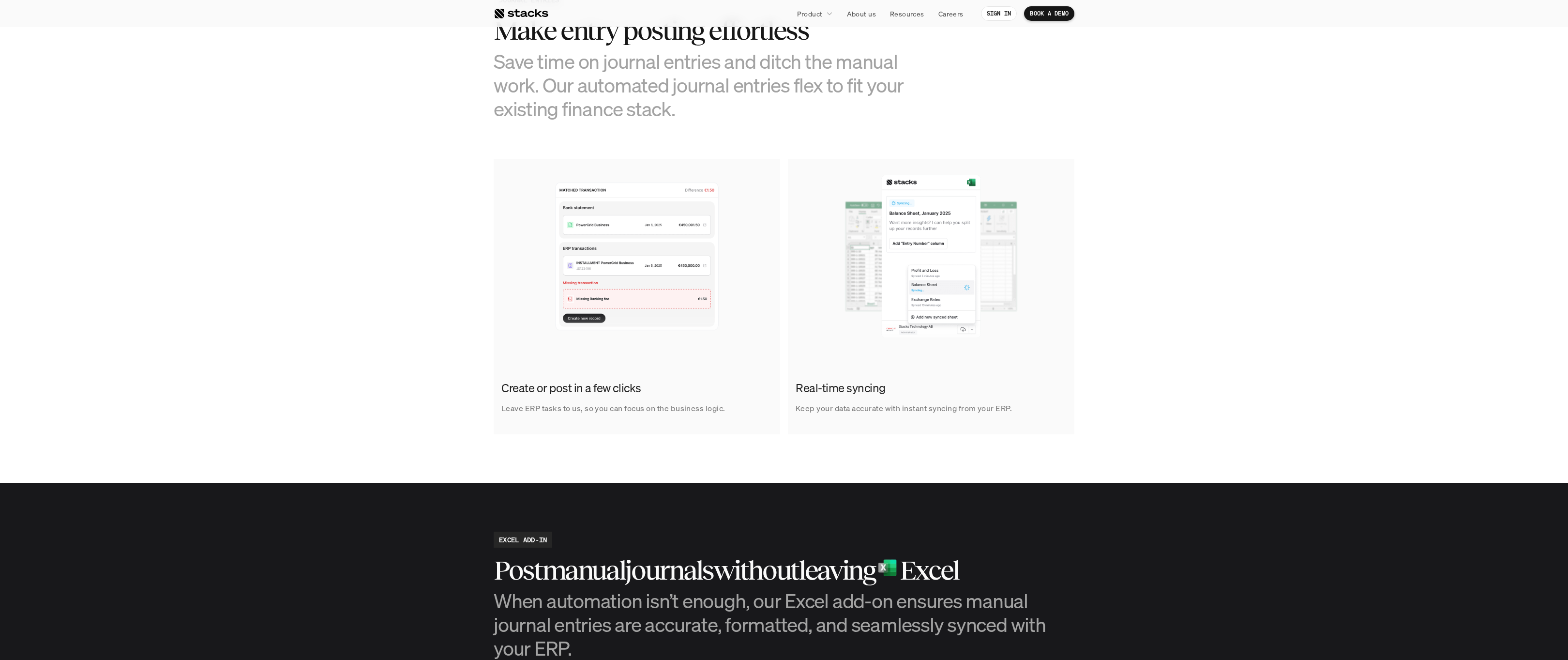
scroll to position [568, 0]
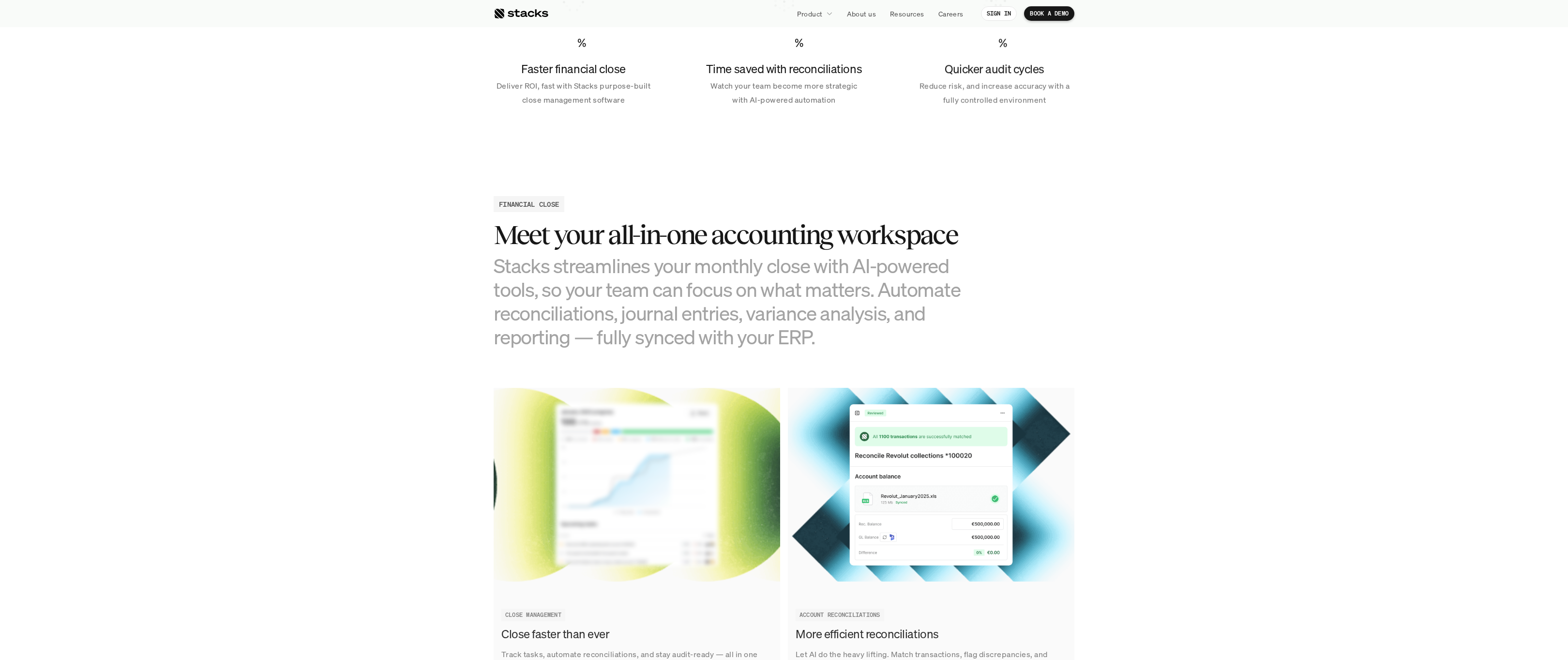
scroll to position [1050, 0]
